Goal: Browse casually

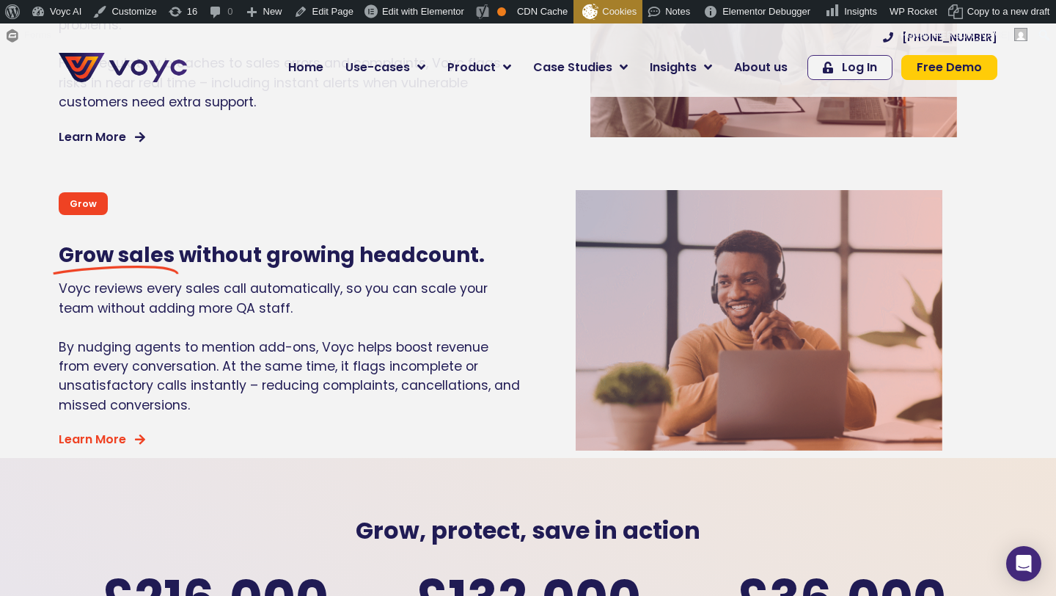
scroll to position [1344, 0]
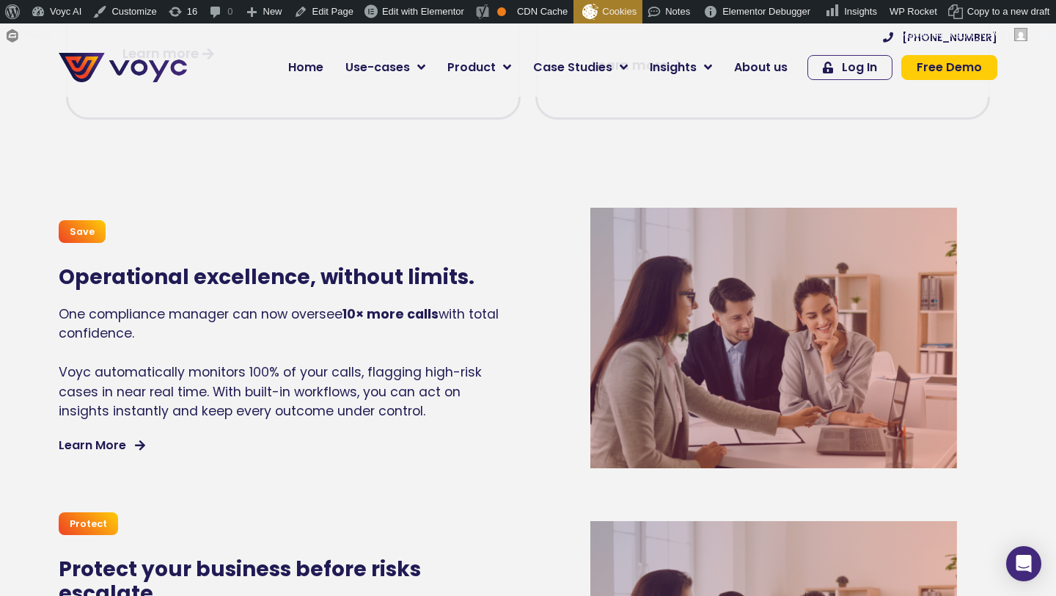
scroll to position [1025, 0]
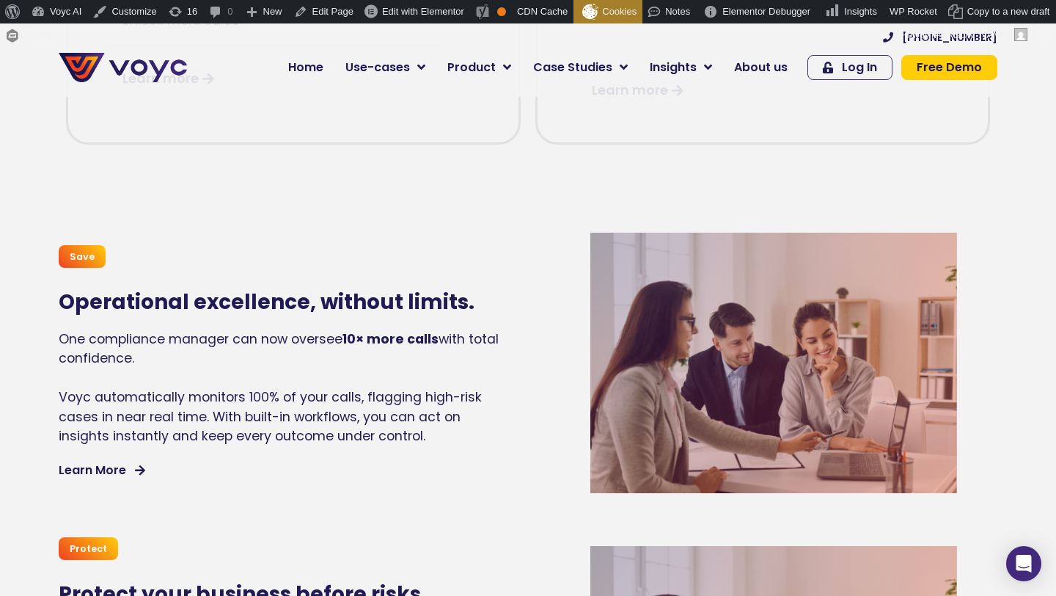
click at [679, 275] on img at bounding box center [773, 363] width 367 height 260
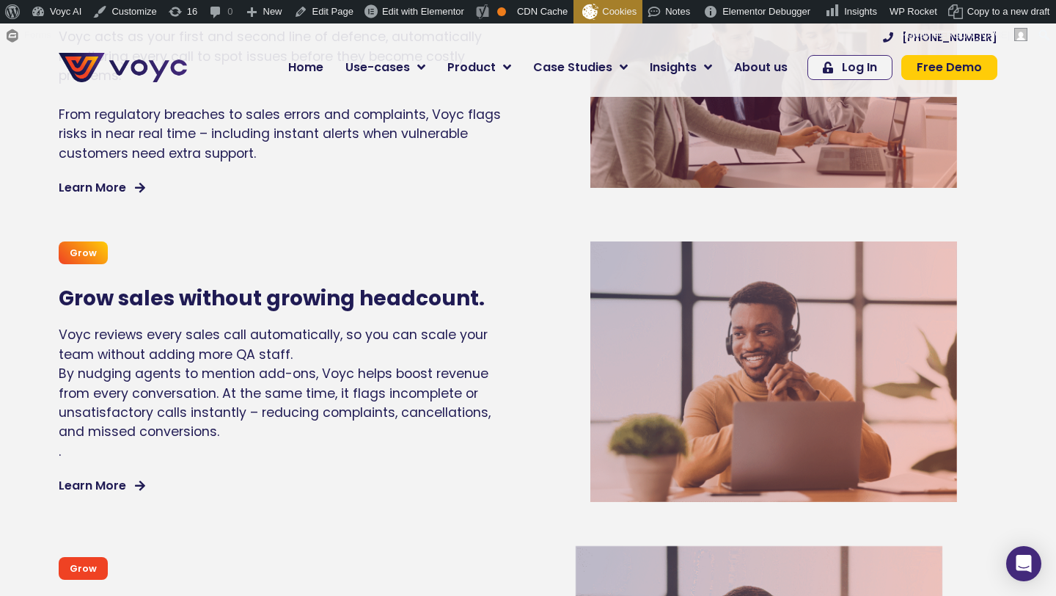
scroll to position [1880, 0]
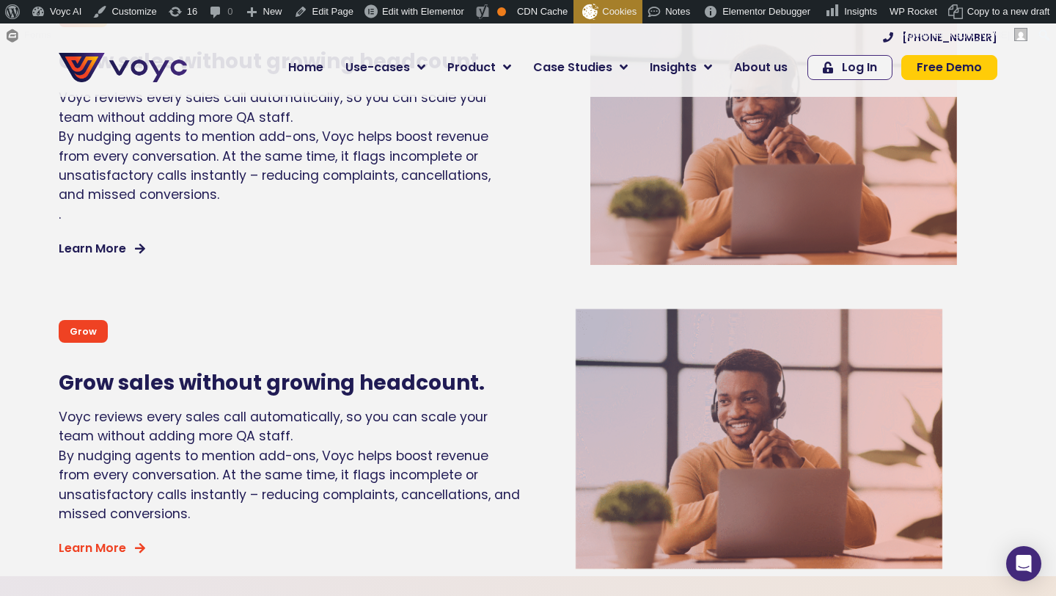
click at [527, 412] on div "Grow Grow sales without growing headcount. Voyc reviews every sales call automa…" at bounding box center [528, 438] width 954 height 275
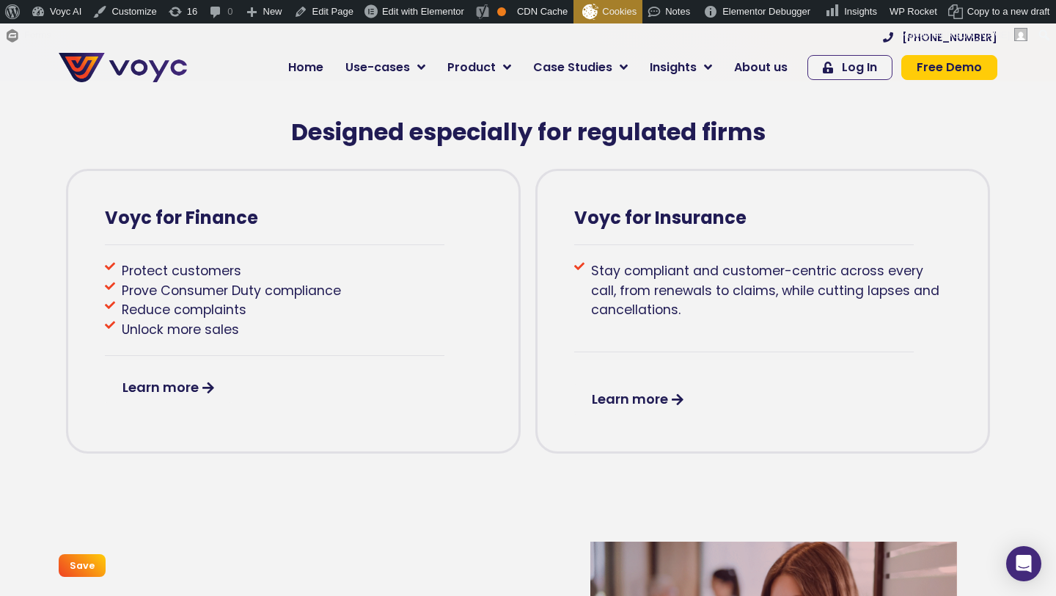
scroll to position [682, 0]
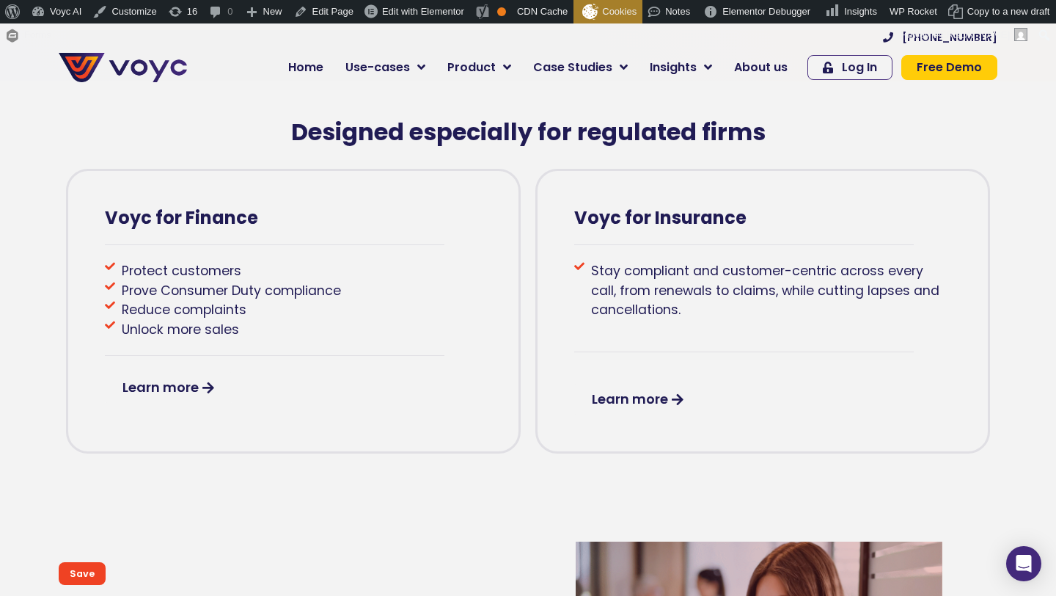
scroll to position [713, 0]
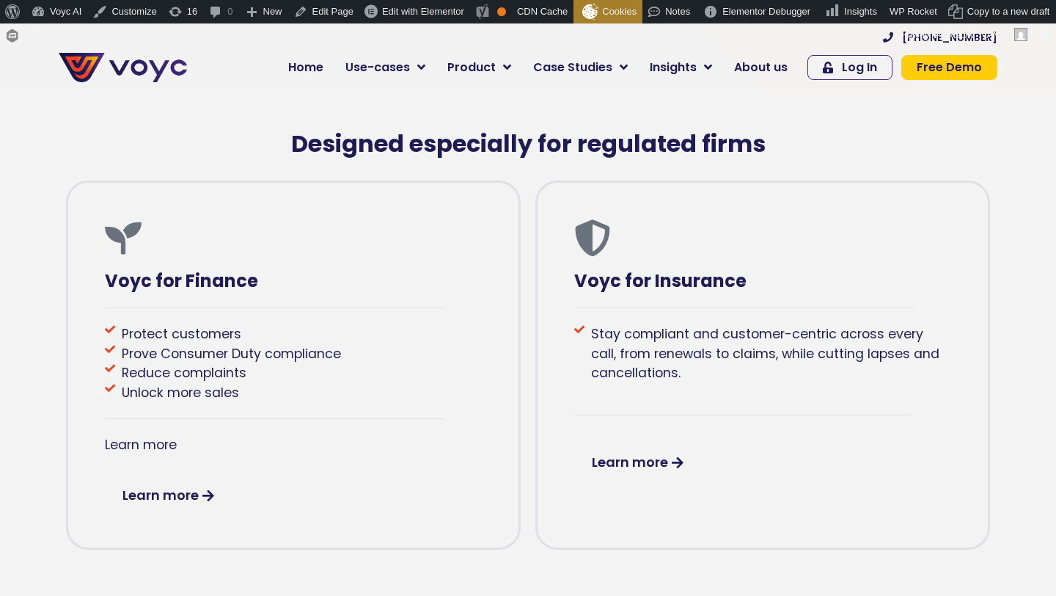
scroll to position [707, 0]
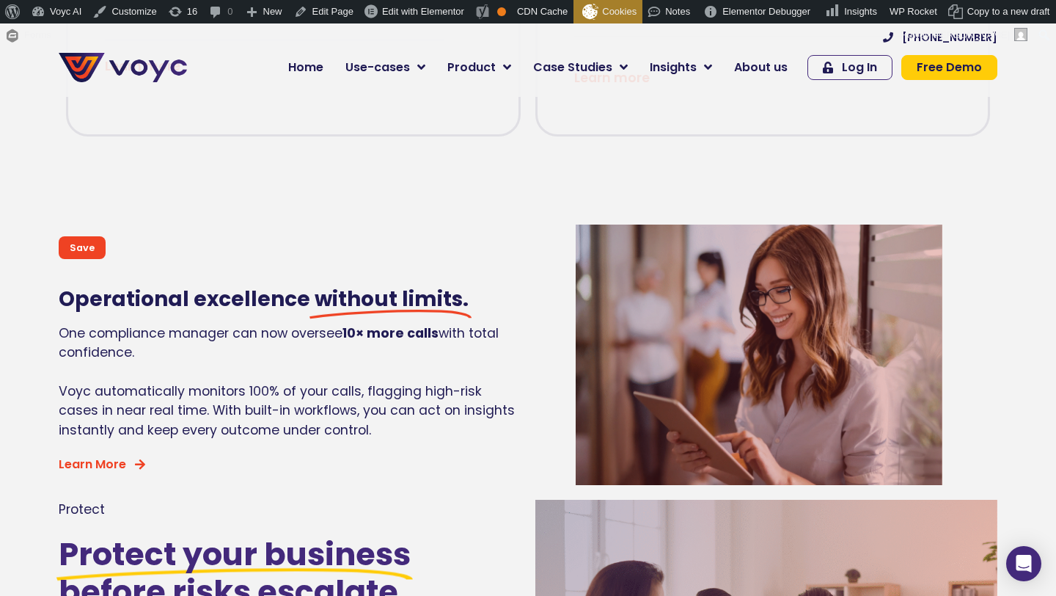
scroll to position [951, 0]
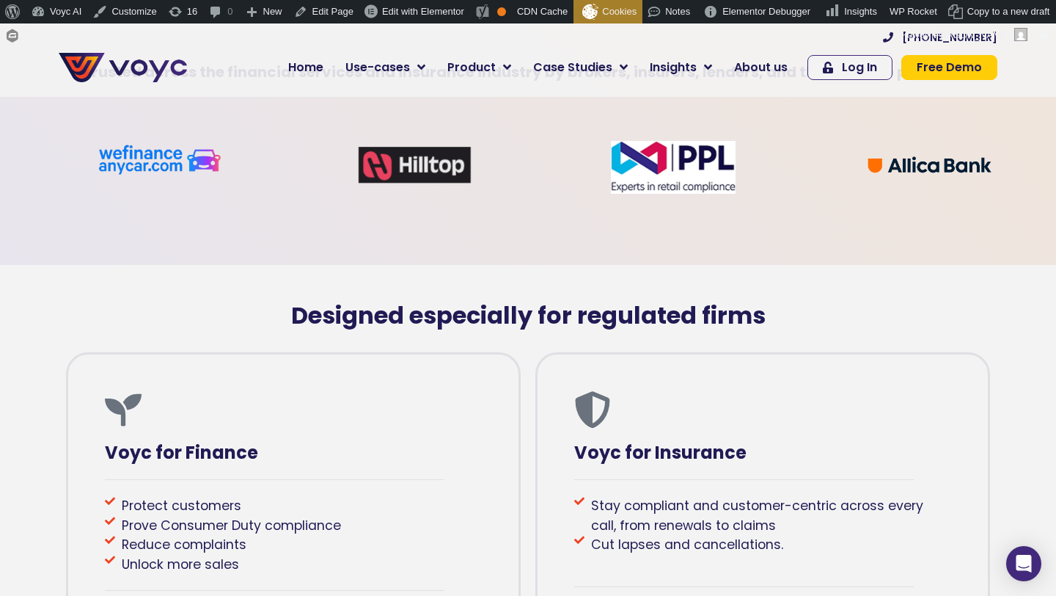
scroll to position [450, 0]
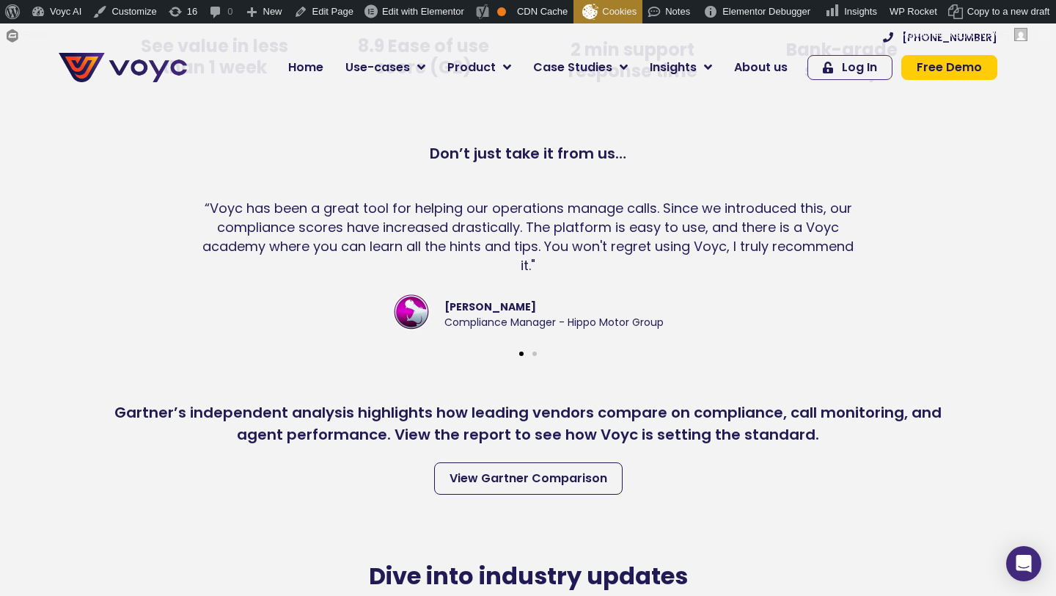
scroll to position [3340, 0]
